Goal: Task Accomplishment & Management: Use online tool/utility

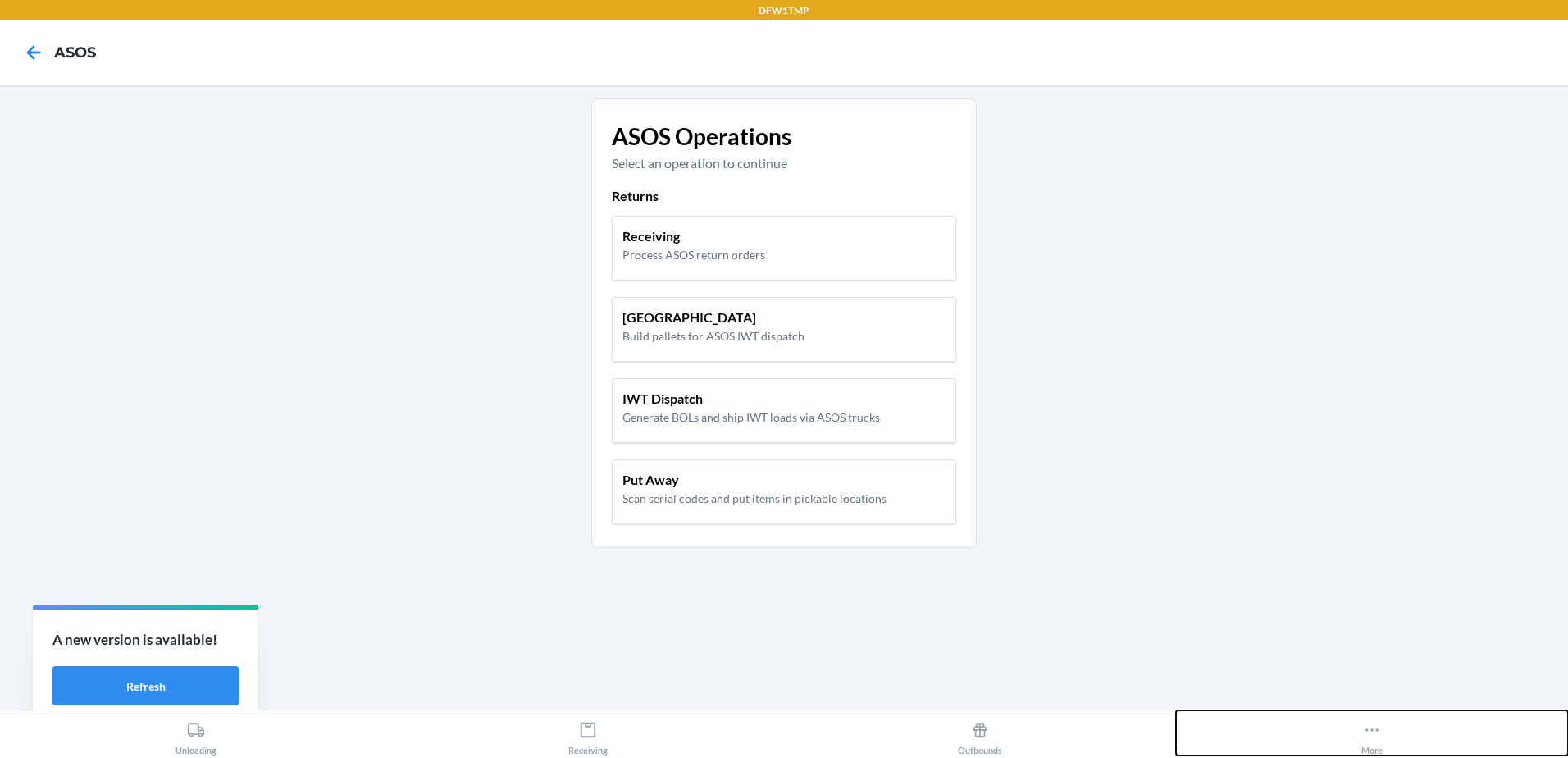
click at [1378, 725] on icon at bounding box center [1372, 731] width 18 height 18
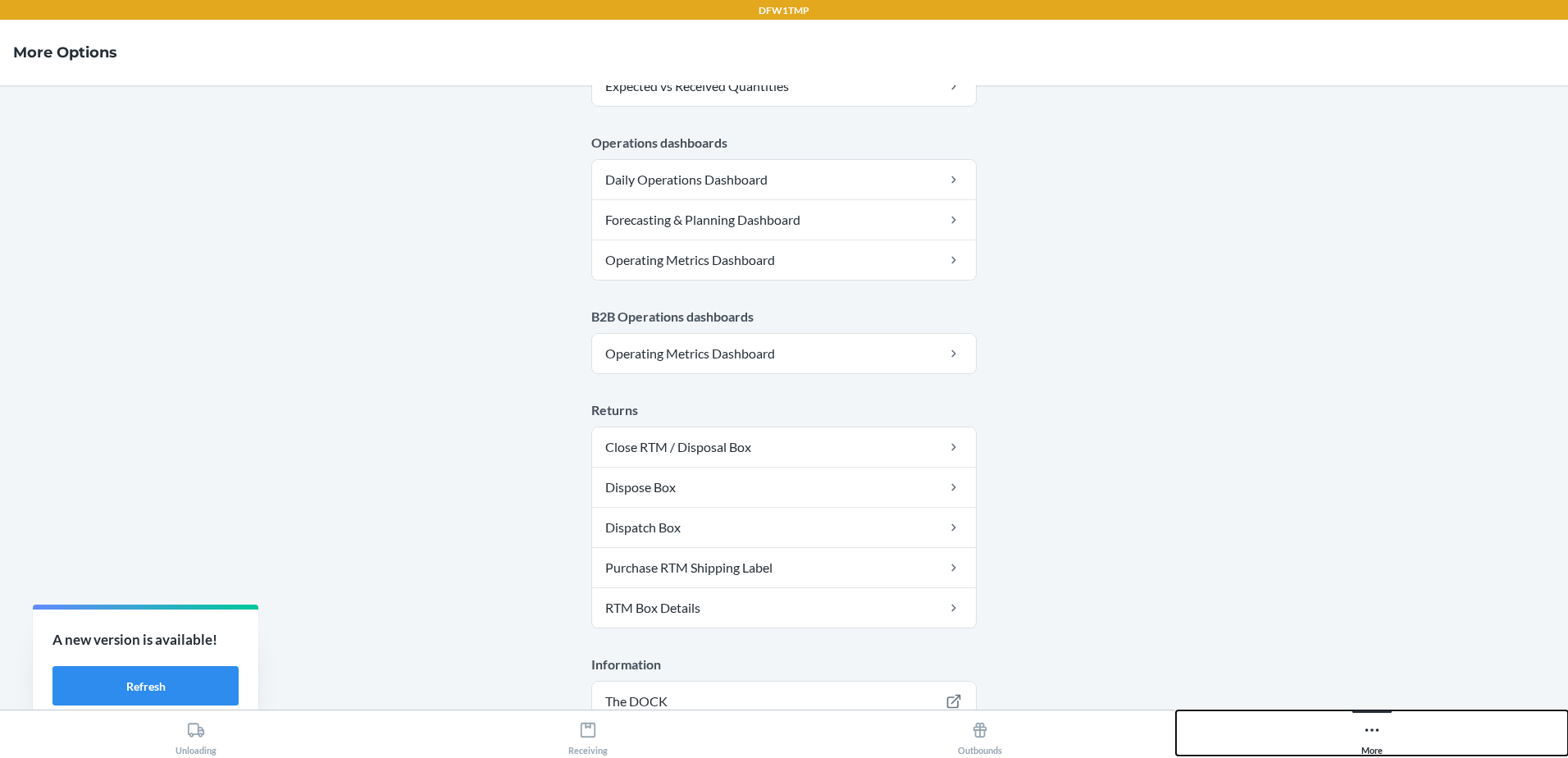
scroll to position [819, 0]
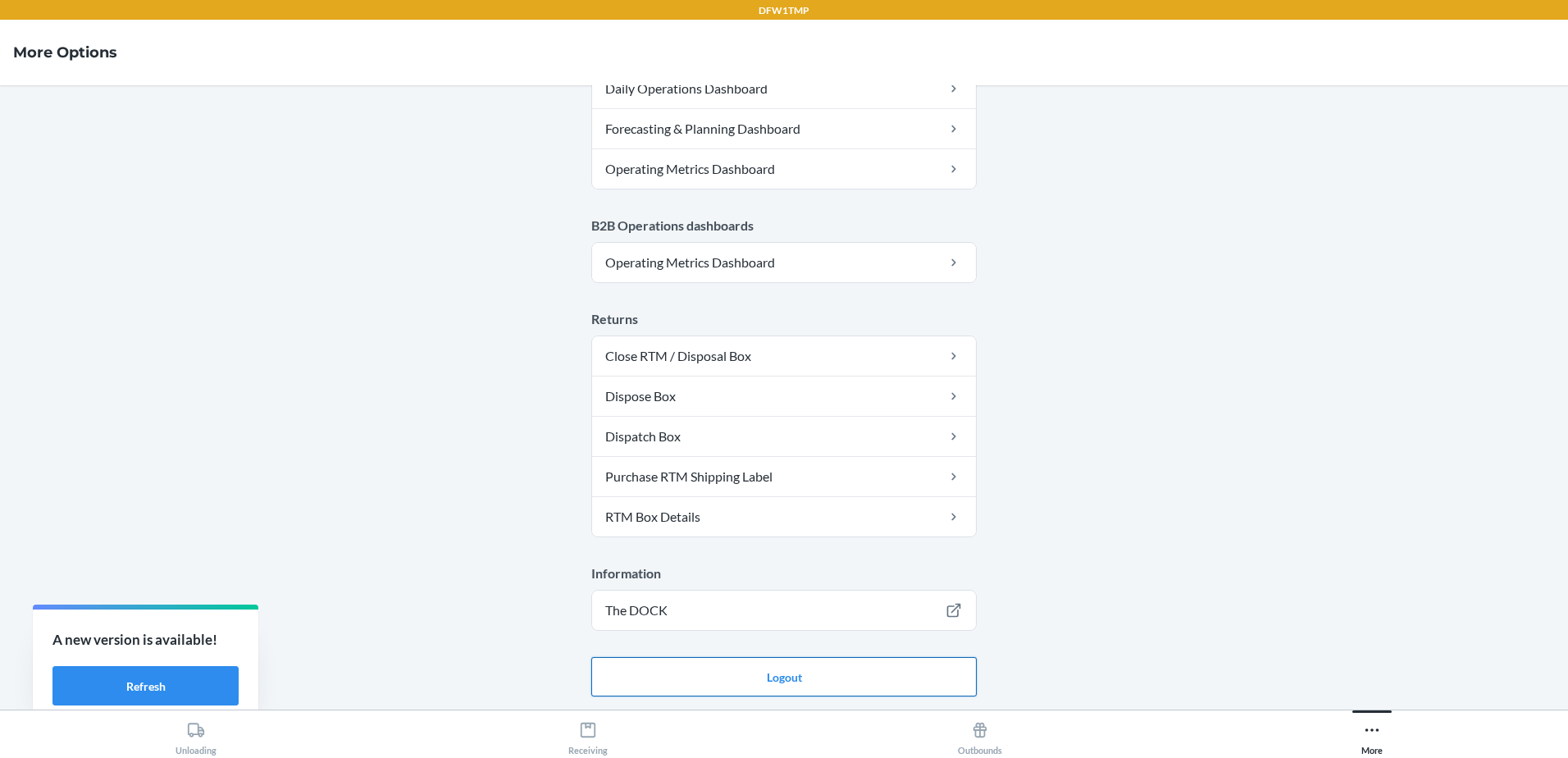
click at [800, 676] on button "Logout" at bounding box center [784, 676] width 386 height 39
